Goal: Task Accomplishment & Management: Manage account settings

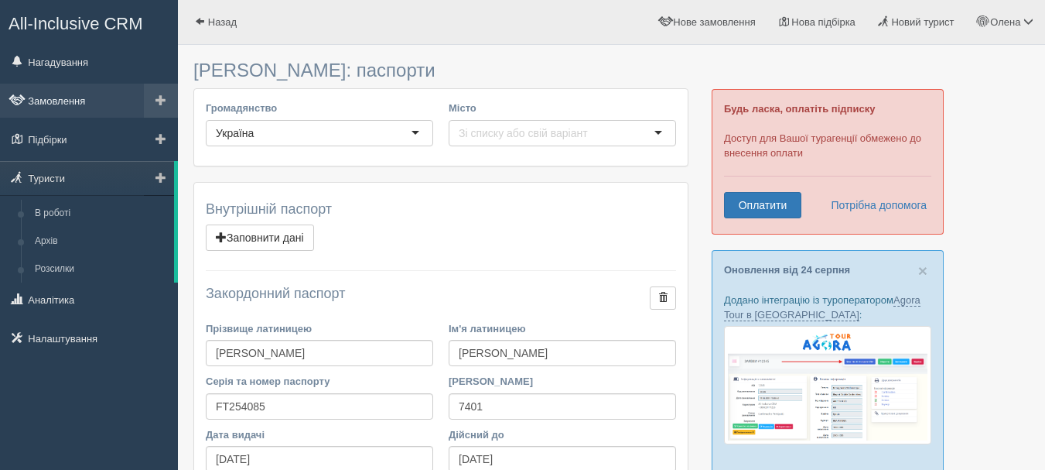
click at [55, 99] on link "Замовлення" at bounding box center [89, 101] width 178 height 34
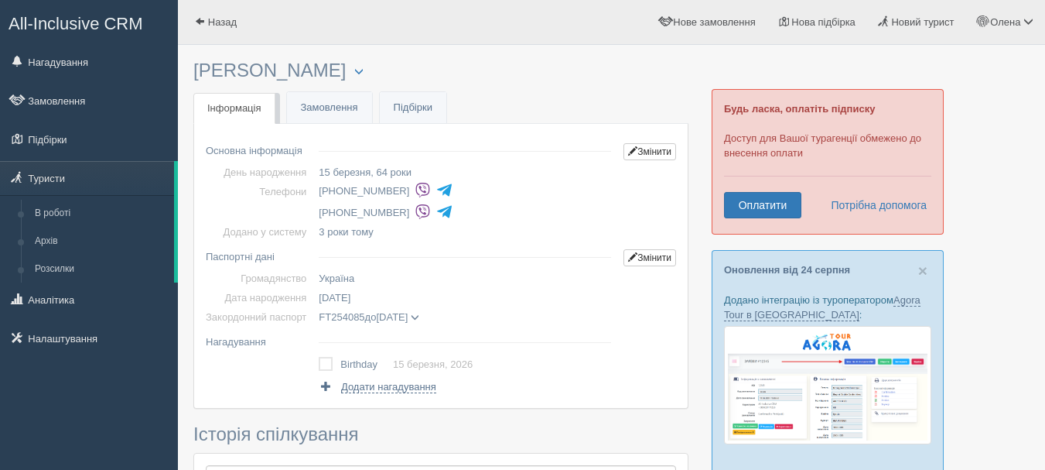
click at [350, 293] on span "[DATE]" at bounding box center [335, 298] width 32 height 12
click at [350, 295] on span "[DATE]" at bounding box center [335, 298] width 32 height 12
click at [350, 296] on span "[DATE]" at bounding box center [335, 298] width 32 height 12
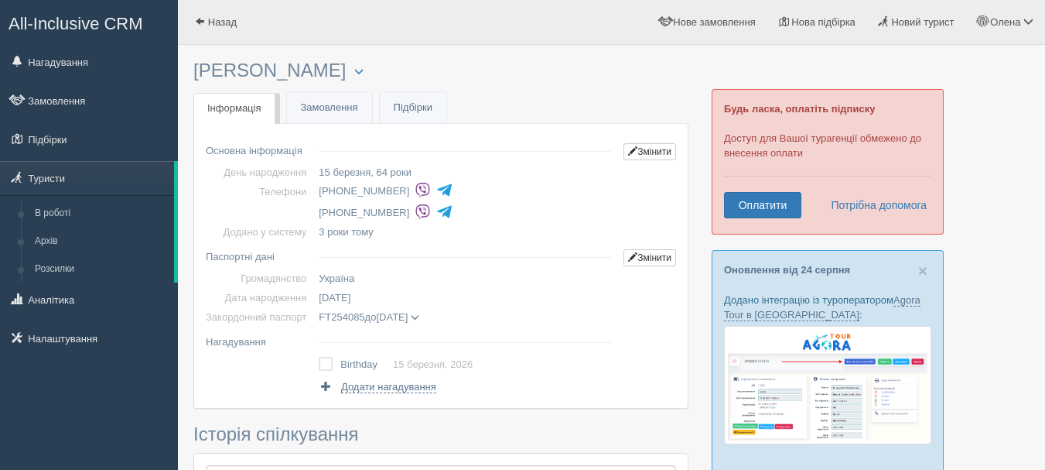
click at [327, 295] on span "[DATE]" at bounding box center [335, 298] width 32 height 12
click at [350, 296] on span "[DATE]" at bounding box center [335, 298] width 32 height 12
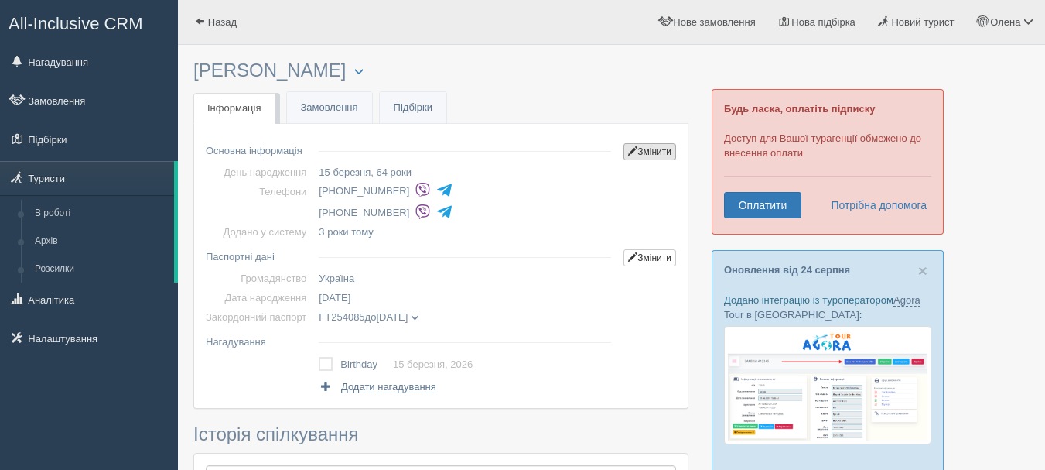
click at [641, 145] on link "Змінити" at bounding box center [650, 151] width 53 height 17
